Goal: Task Accomplishment & Management: Use online tool/utility

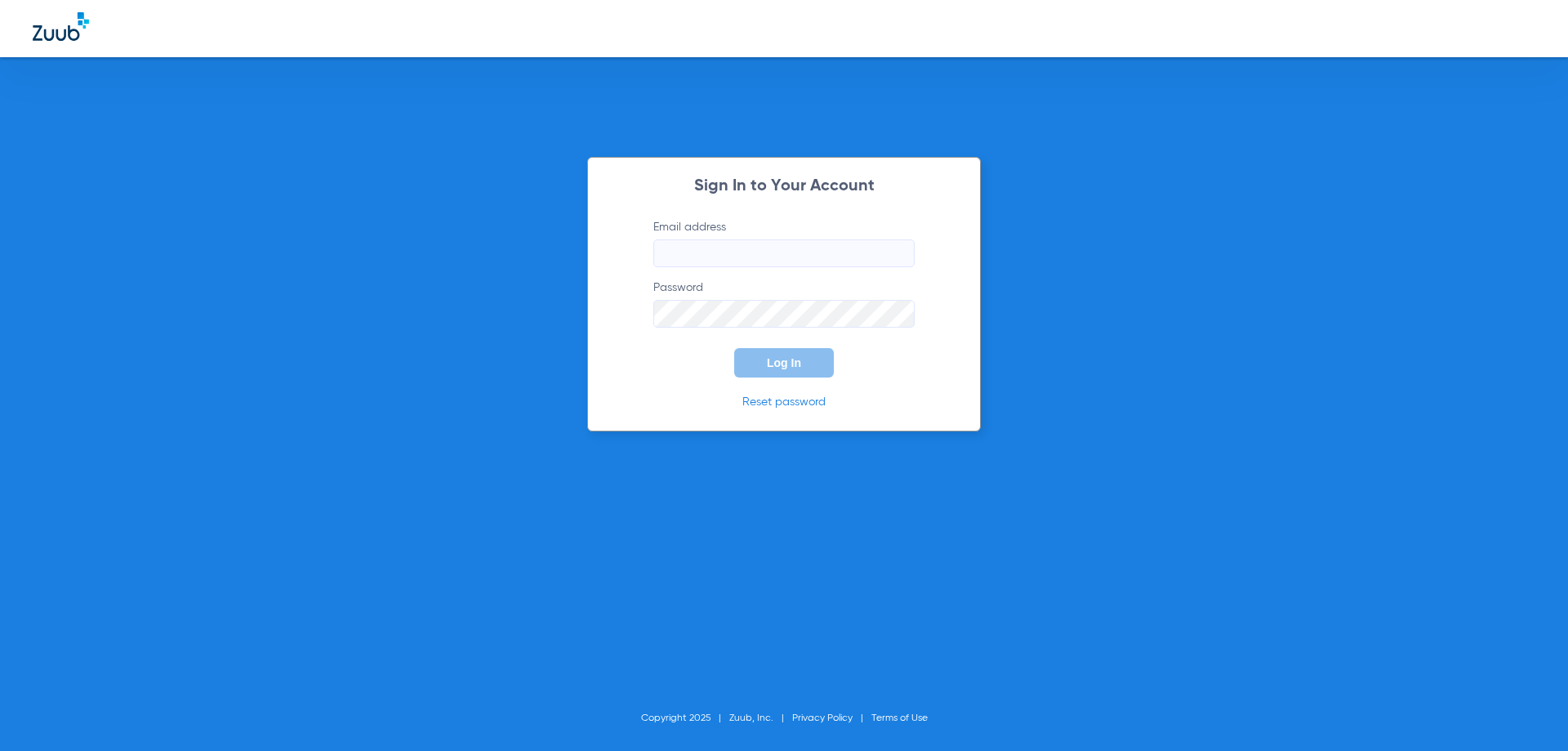
click at [694, 250] on input "Email address" at bounding box center [784, 253] width 261 height 28
paste input "[EMAIL_ADDRESS][DOMAIN_NAME]"
type input "[EMAIL_ADDRESS][DOMAIN_NAME]"
click at [785, 363] on span "Log In" at bounding box center [784, 363] width 35 height 13
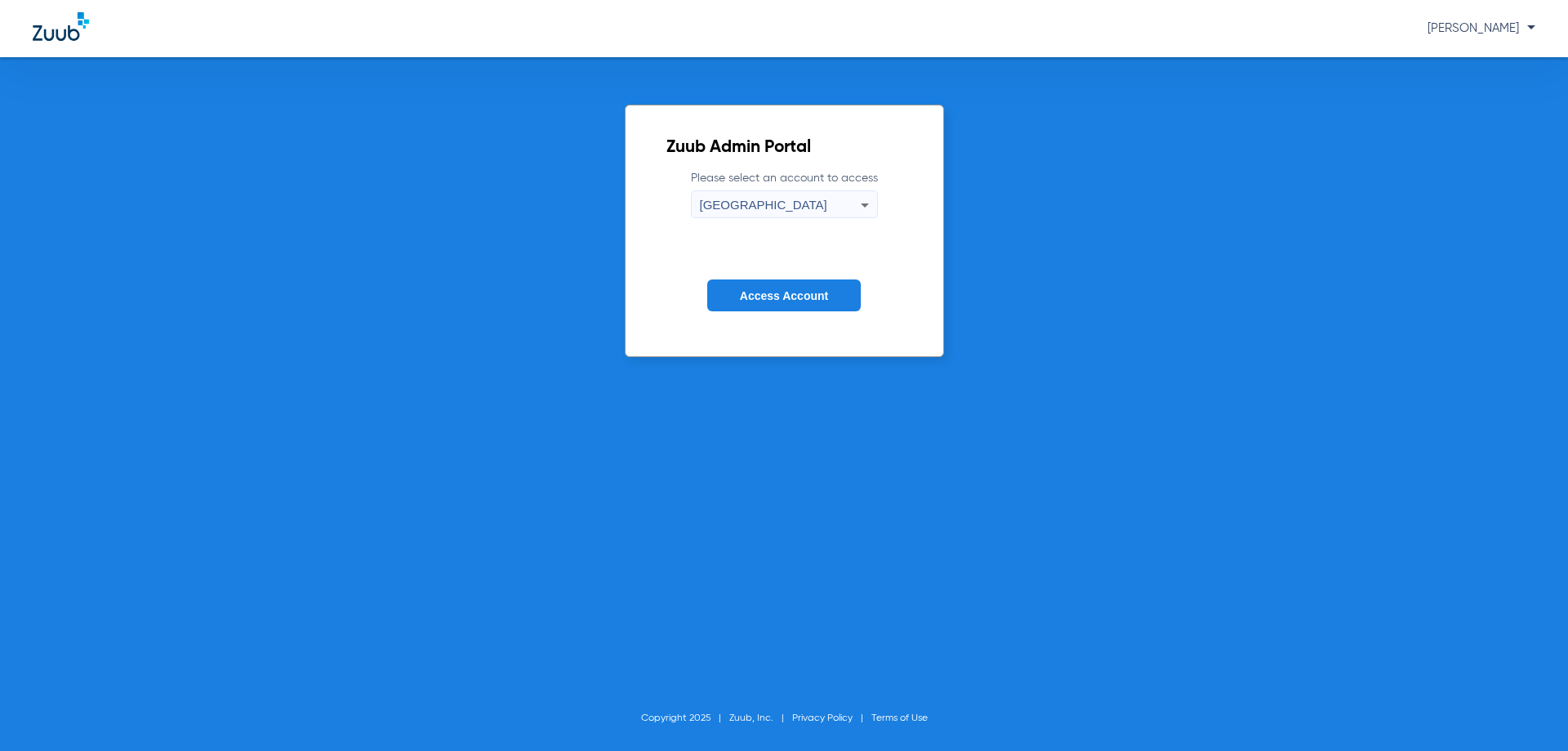
click at [771, 297] on span "Access Account" at bounding box center [784, 295] width 88 height 13
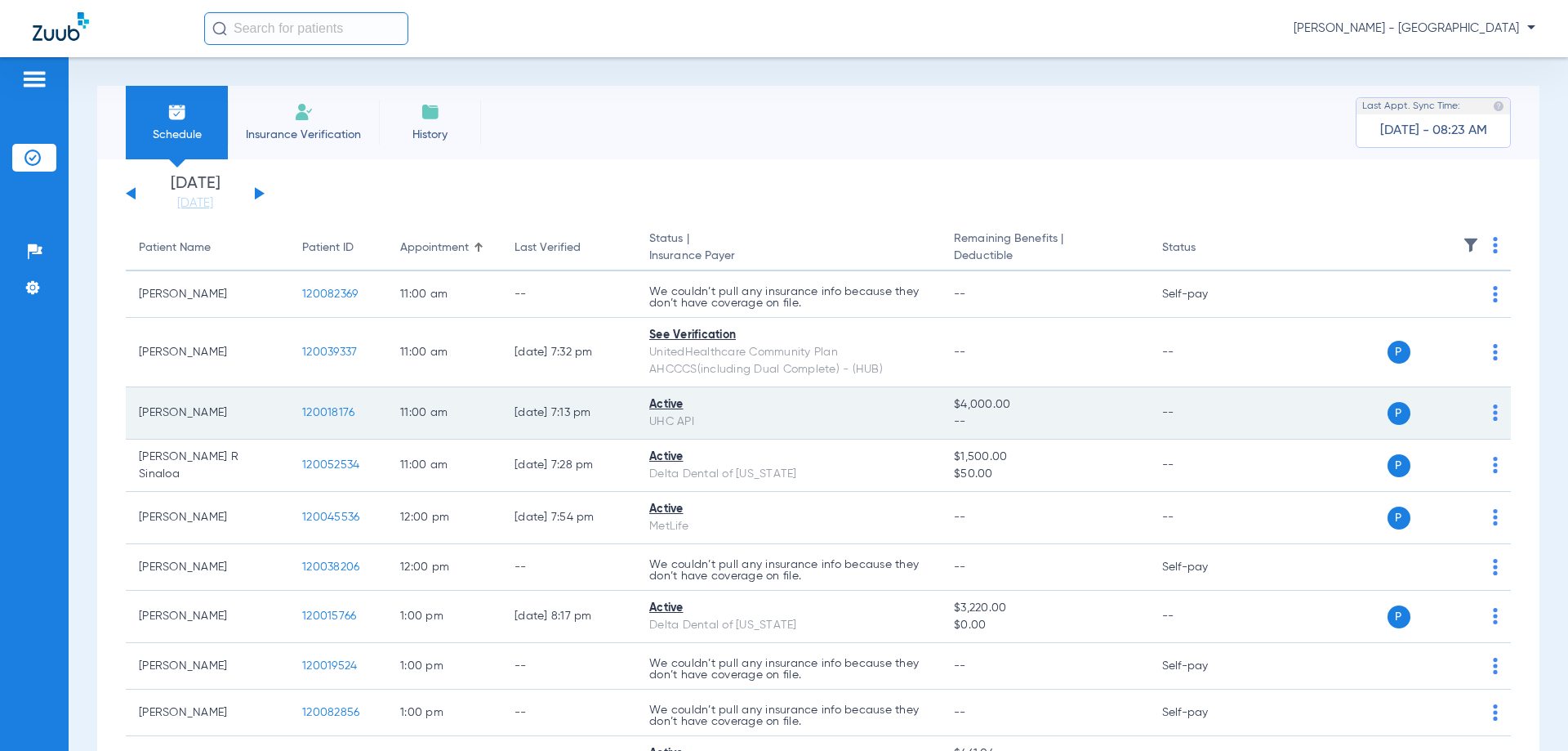
click at [1493, 413] on img at bounding box center [1495, 412] width 5 height 16
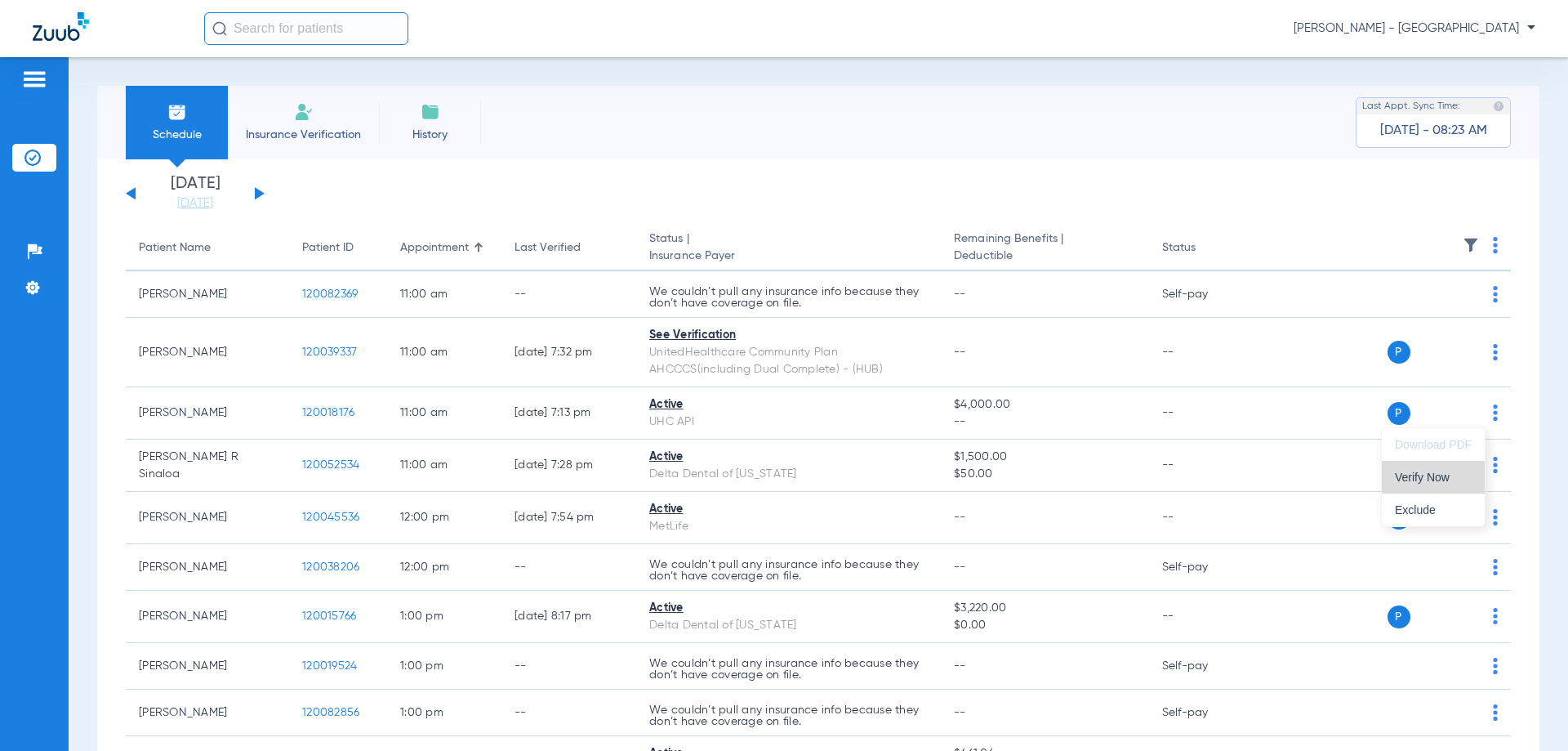
click at [1424, 477] on span "Verify Now" at bounding box center [1433, 478] width 76 height 12
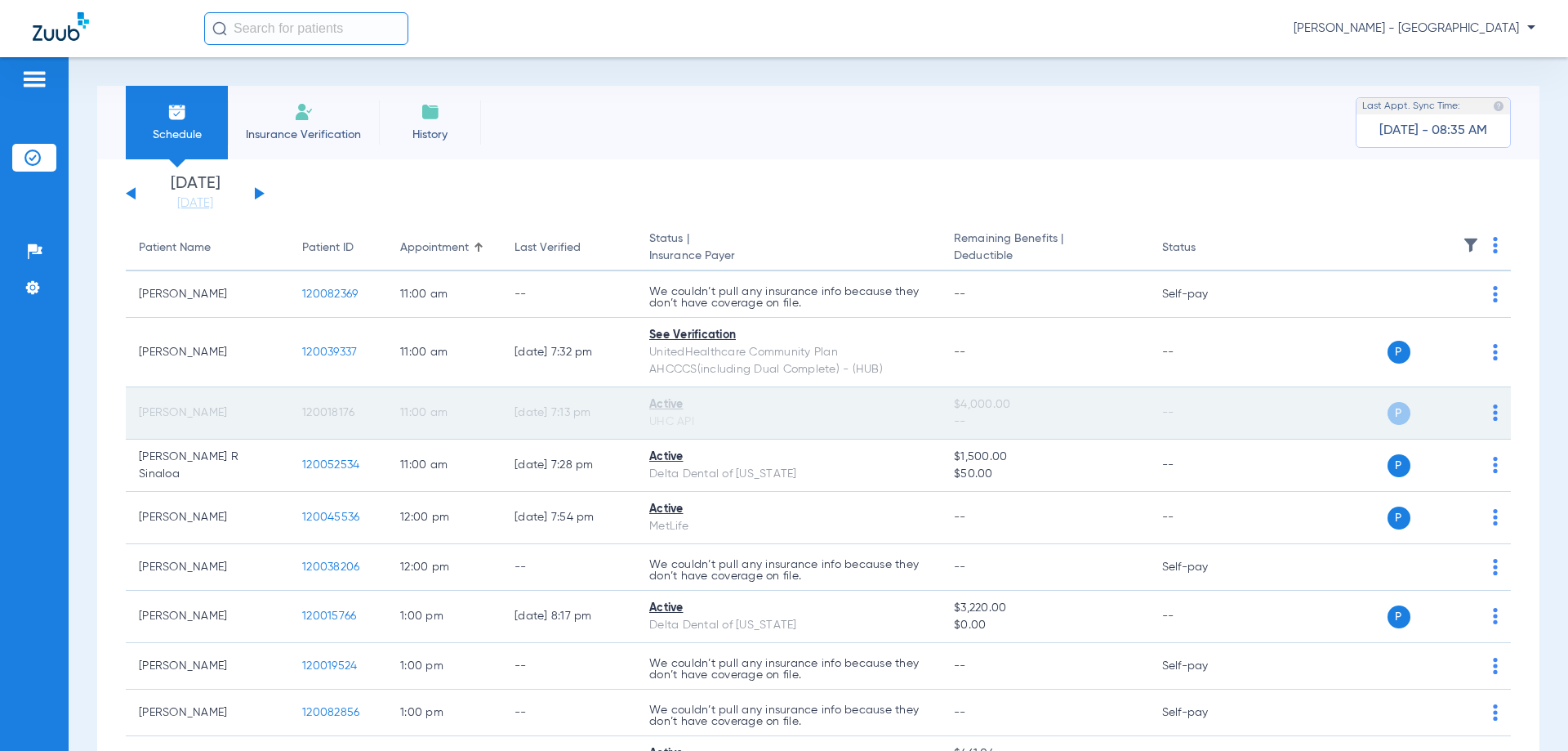
scroll to position [81, 0]
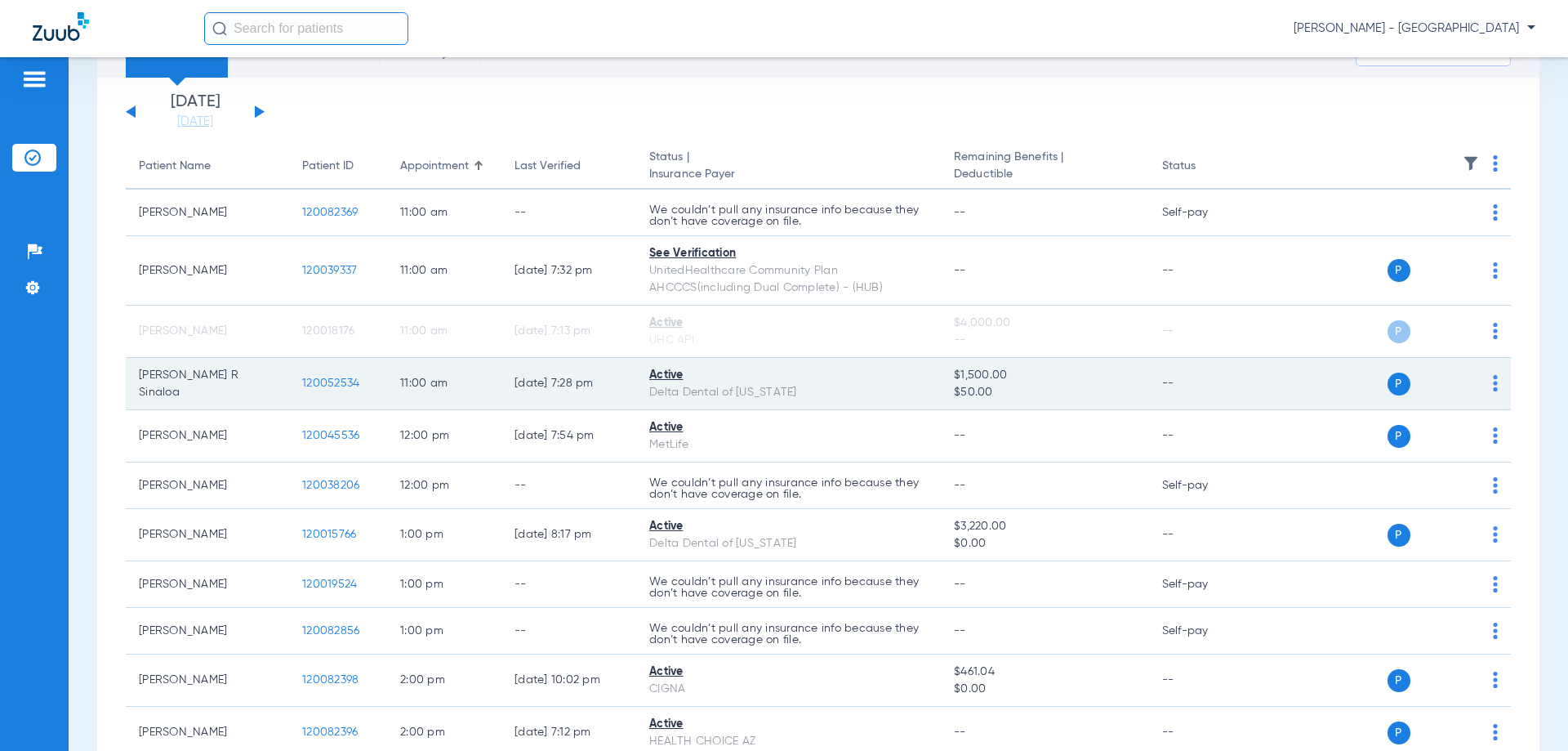
click at [1480, 384] on div "P S" at bounding box center [1378, 383] width 239 height 23
click at [1493, 388] on img at bounding box center [1495, 382] width 5 height 16
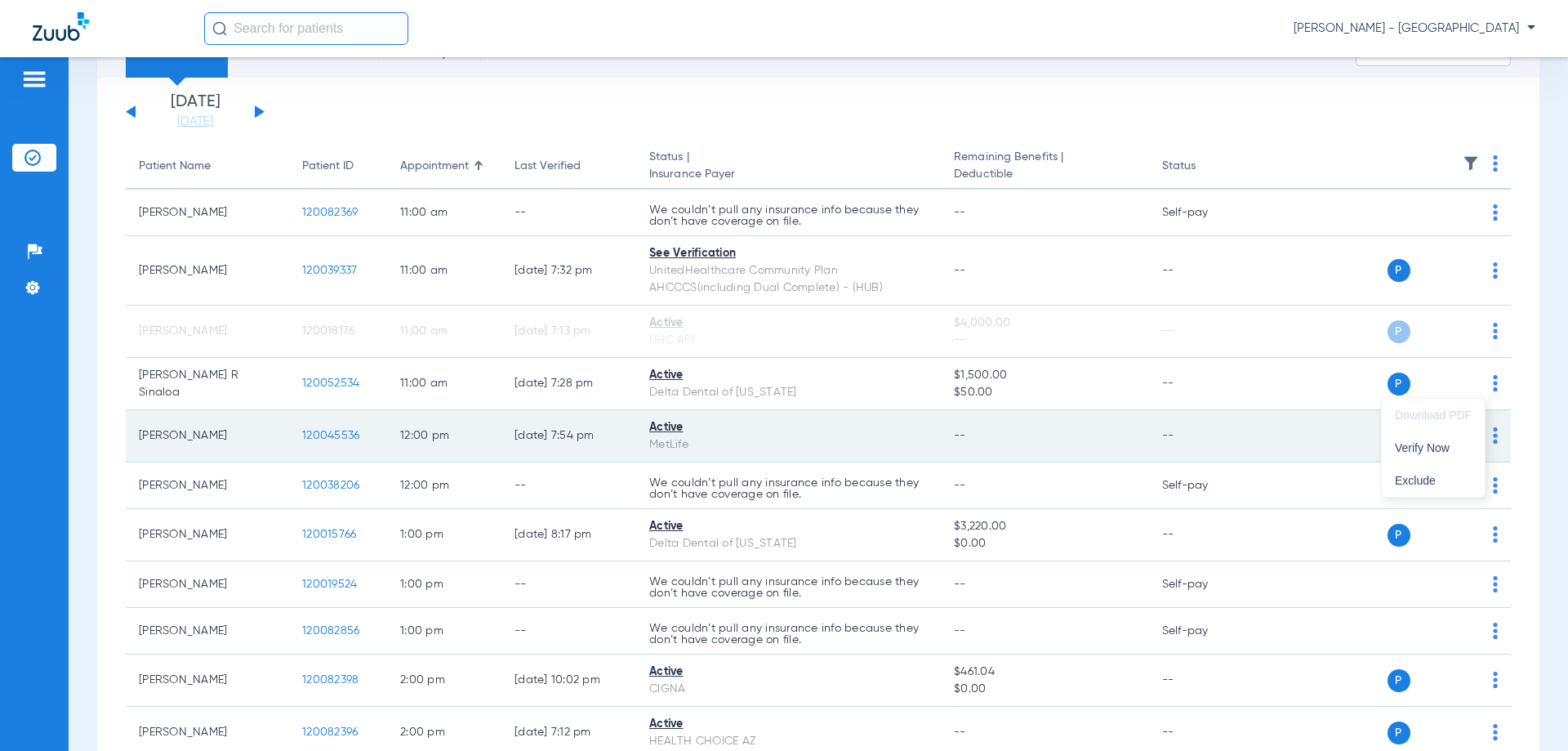
click at [1437, 442] on span "Verify Now" at bounding box center [1433, 448] width 76 height 12
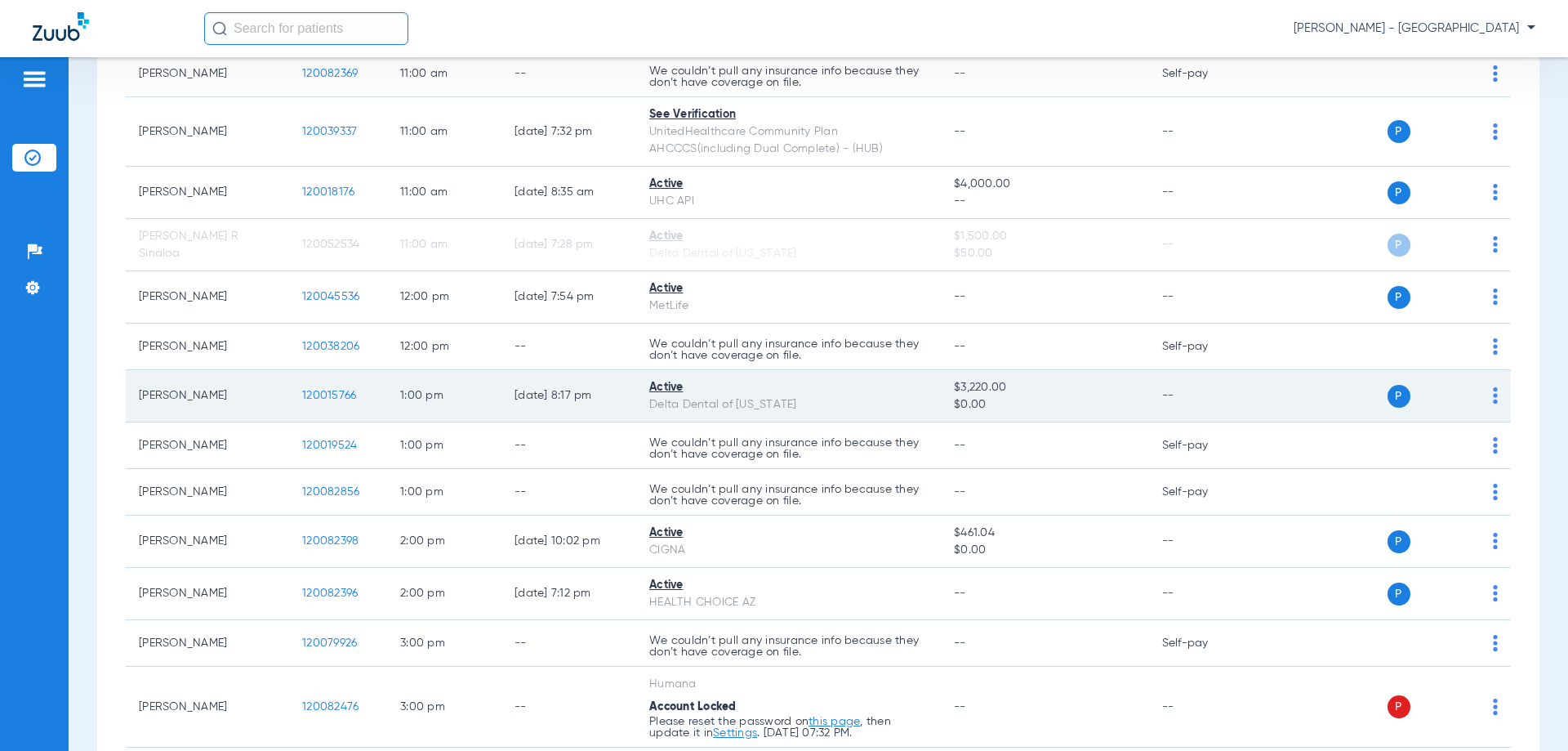
scroll to position [327, 0]
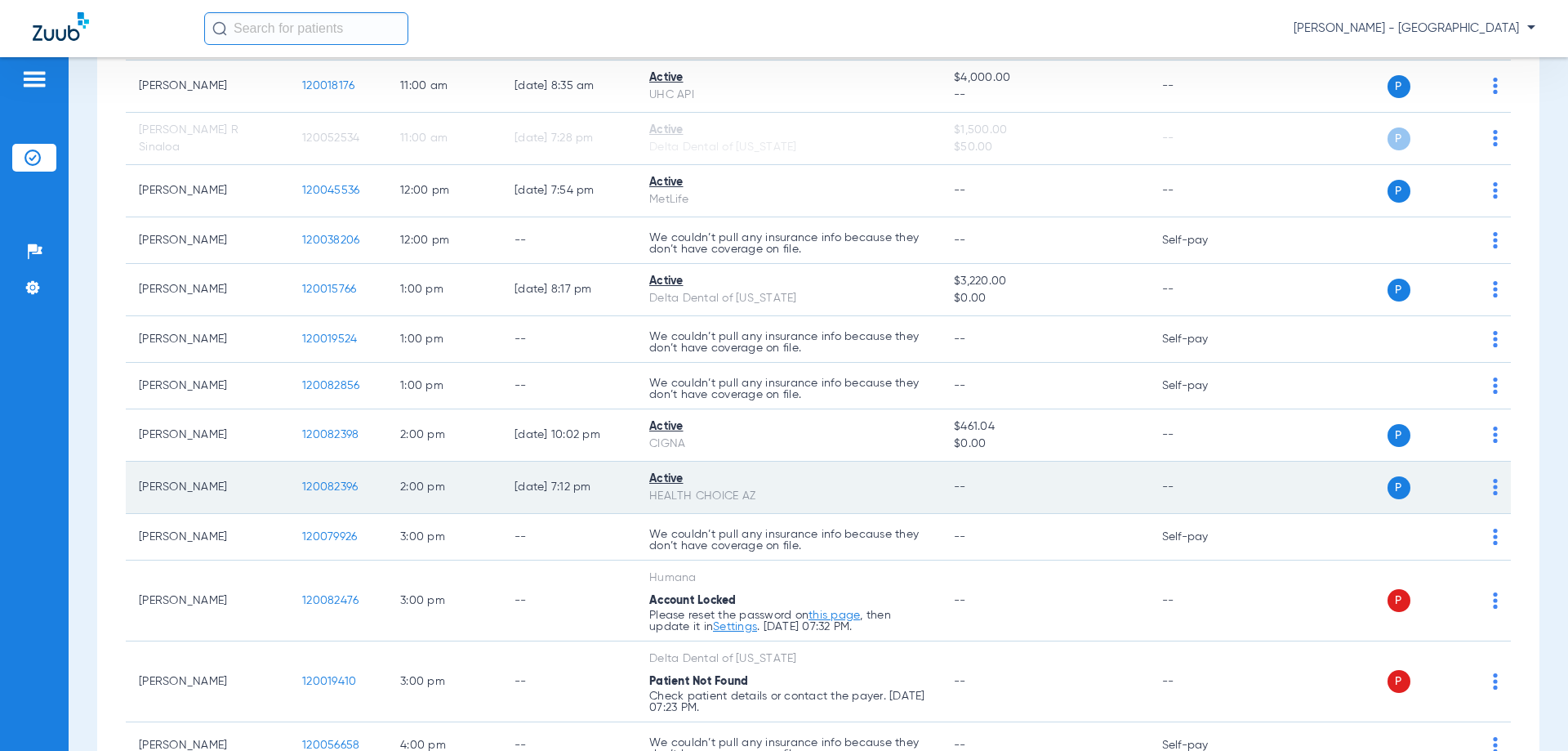
click at [1493, 493] on img at bounding box center [1495, 487] width 5 height 16
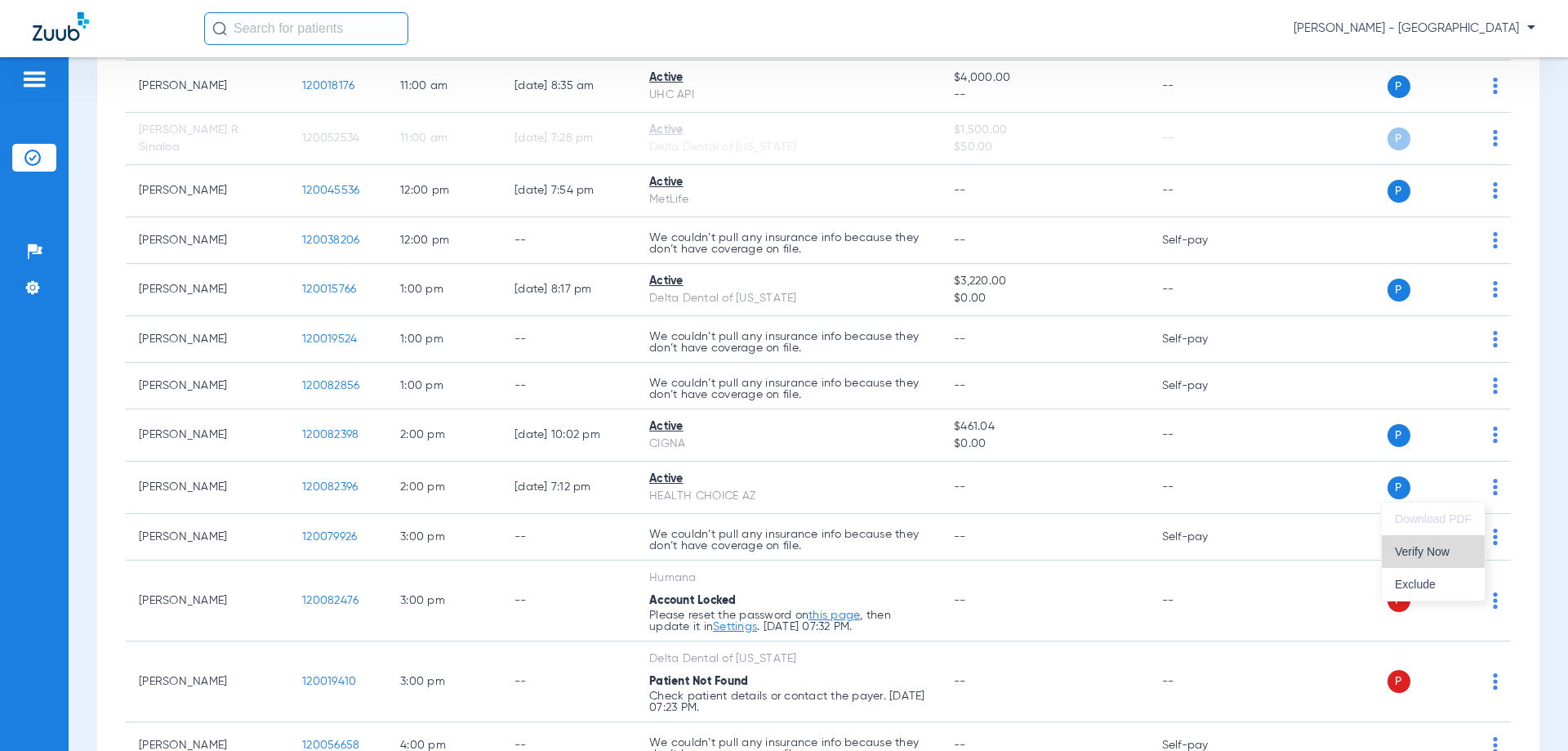
click at [1407, 545] on button "Verify Now" at bounding box center [1434, 551] width 103 height 33
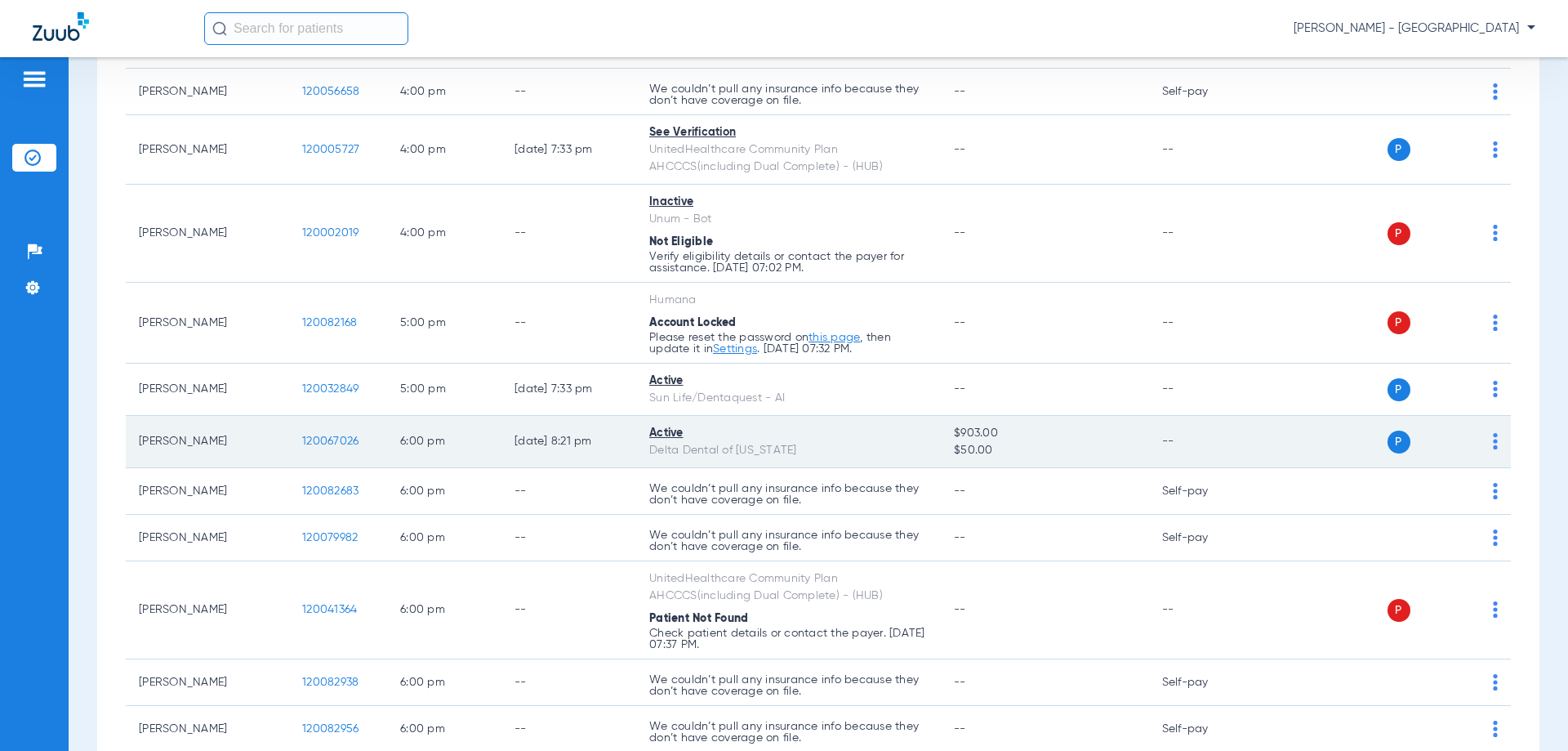
scroll to position [1062, 0]
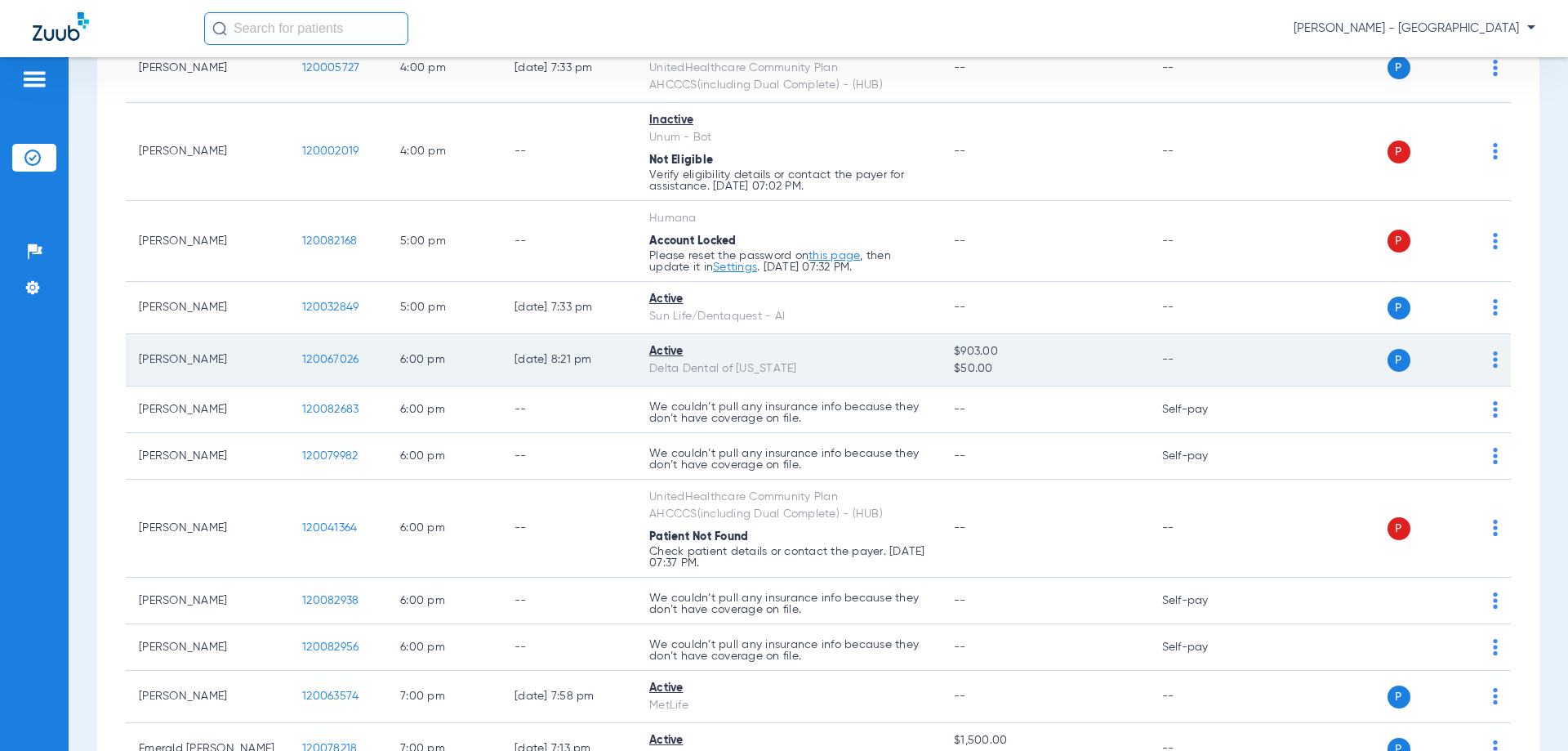
click at [1493, 357] on img at bounding box center [1495, 360] width 5 height 16
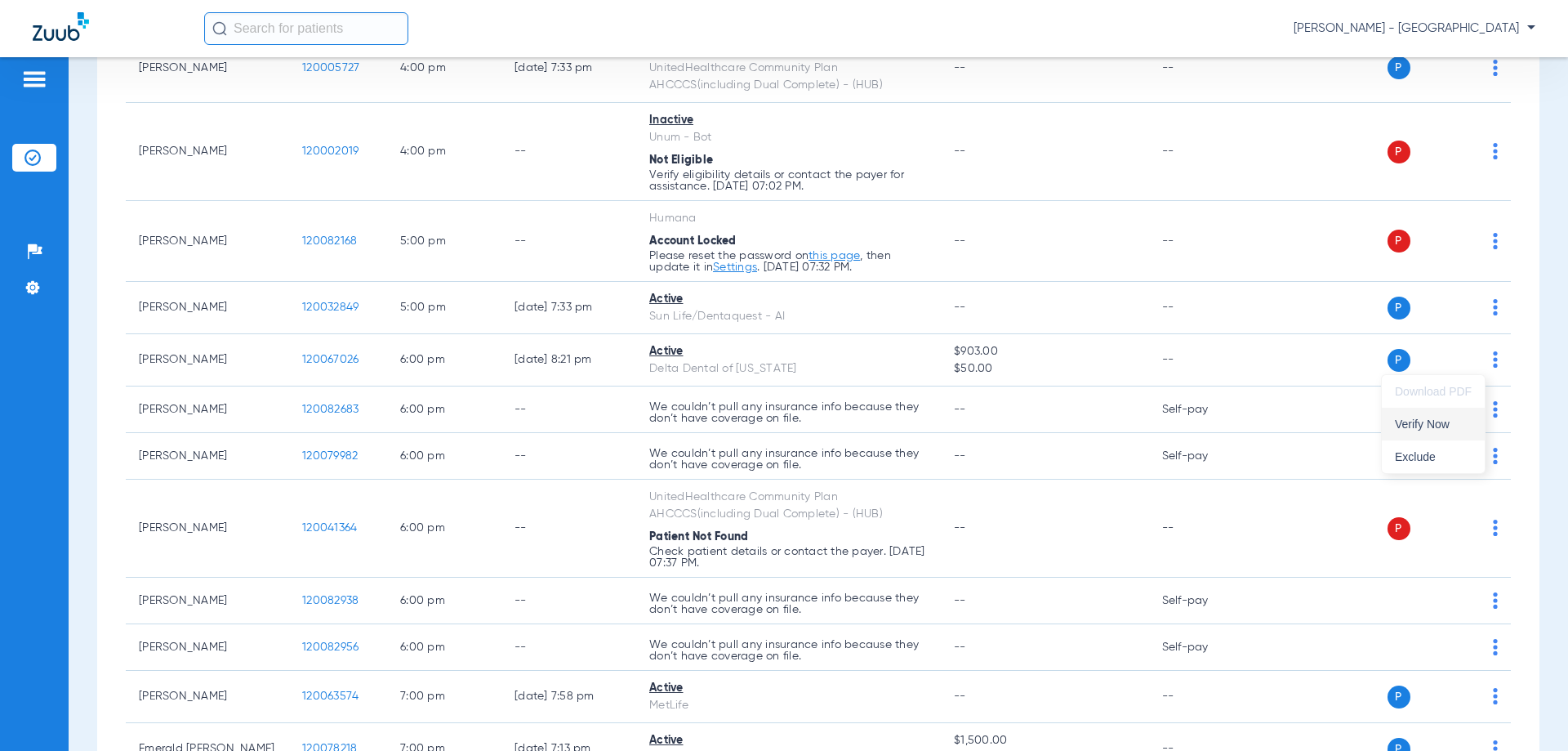
click at [1438, 422] on span "Verify Now" at bounding box center [1433, 424] width 76 height 12
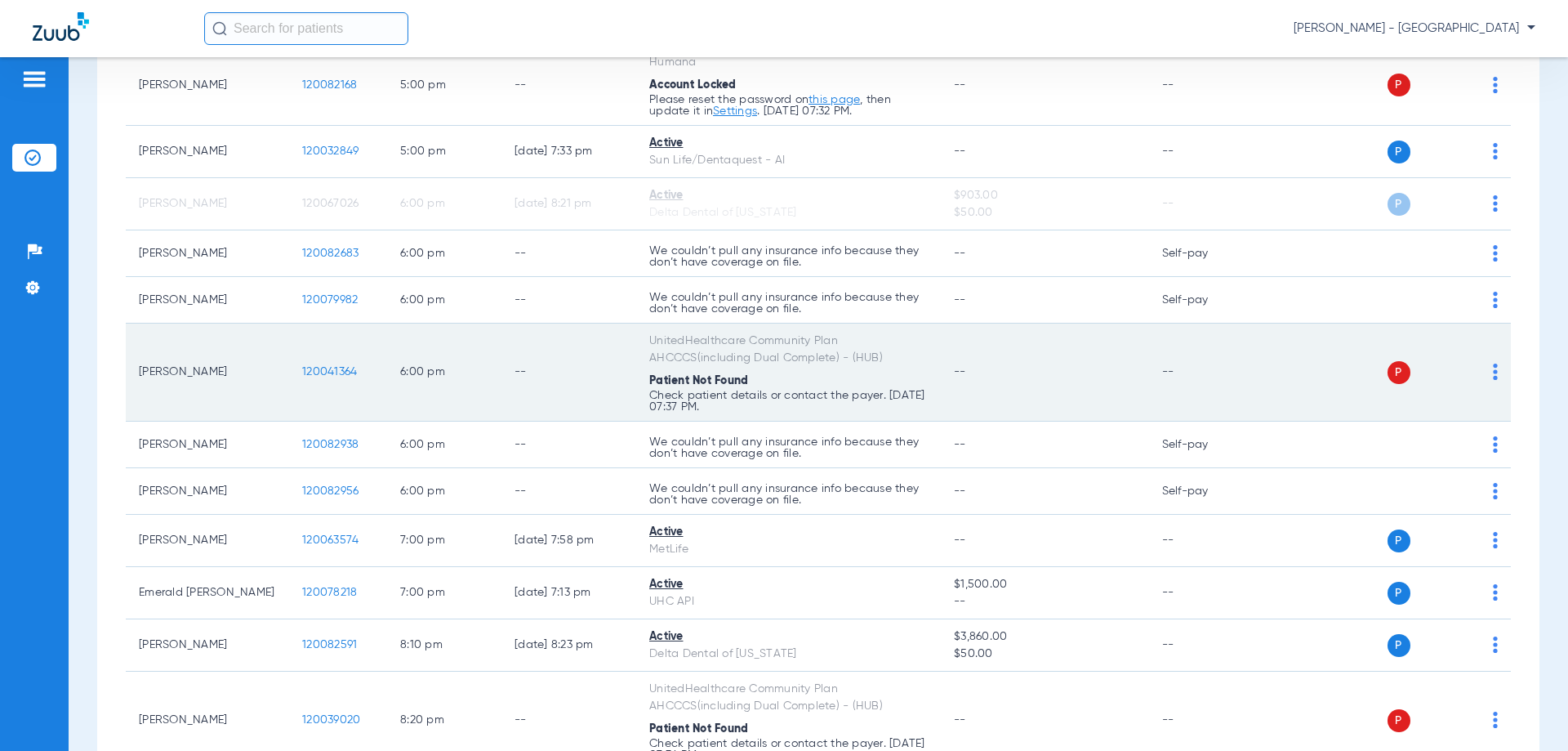
scroll to position [1226, 0]
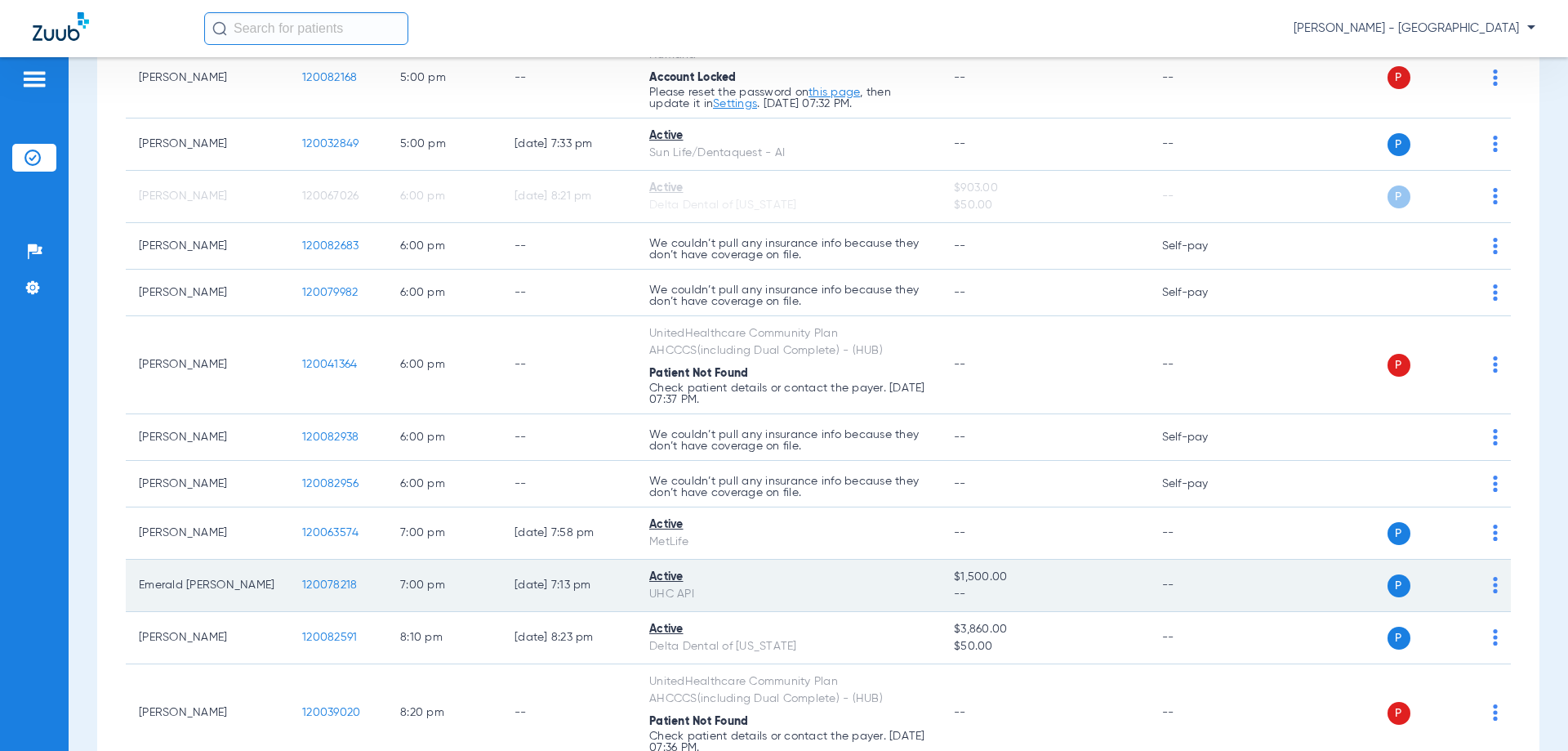
click at [1493, 590] on img at bounding box center [1495, 585] width 5 height 16
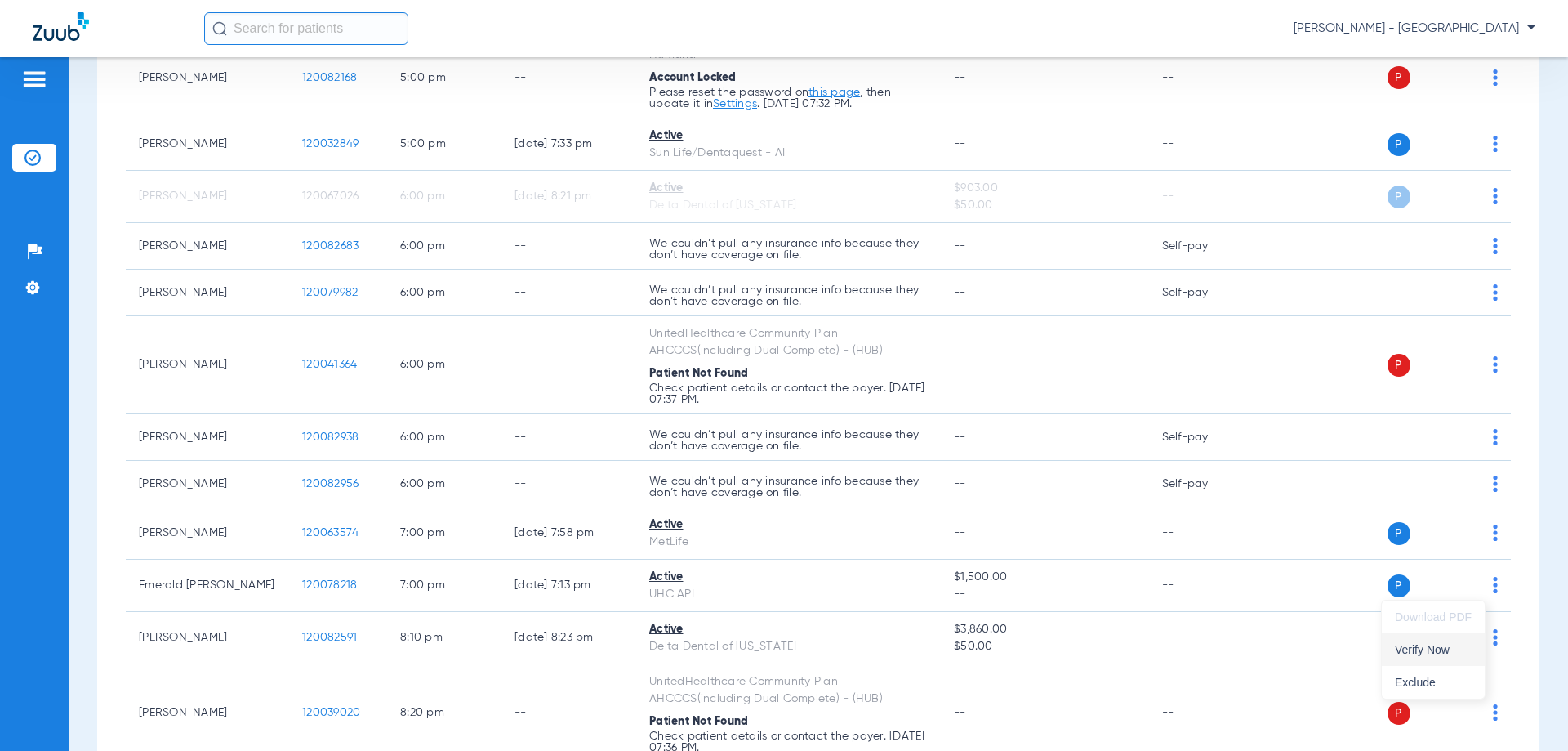
click at [1419, 653] on span "Verify Now" at bounding box center [1433, 650] width 76 height 12
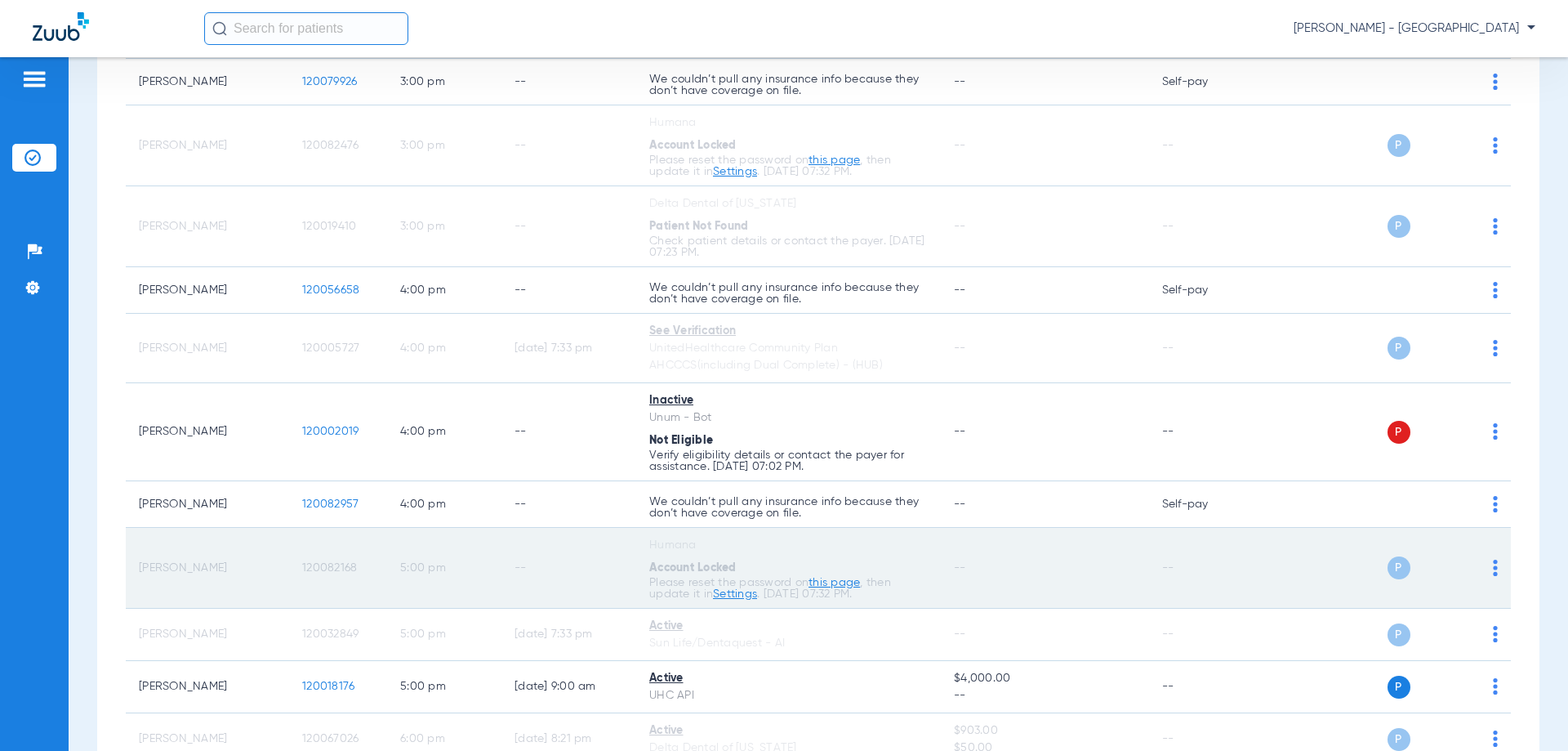
scroll to position [700, 0]
